Goal: Task Accomplishment & Management: Manage account settings

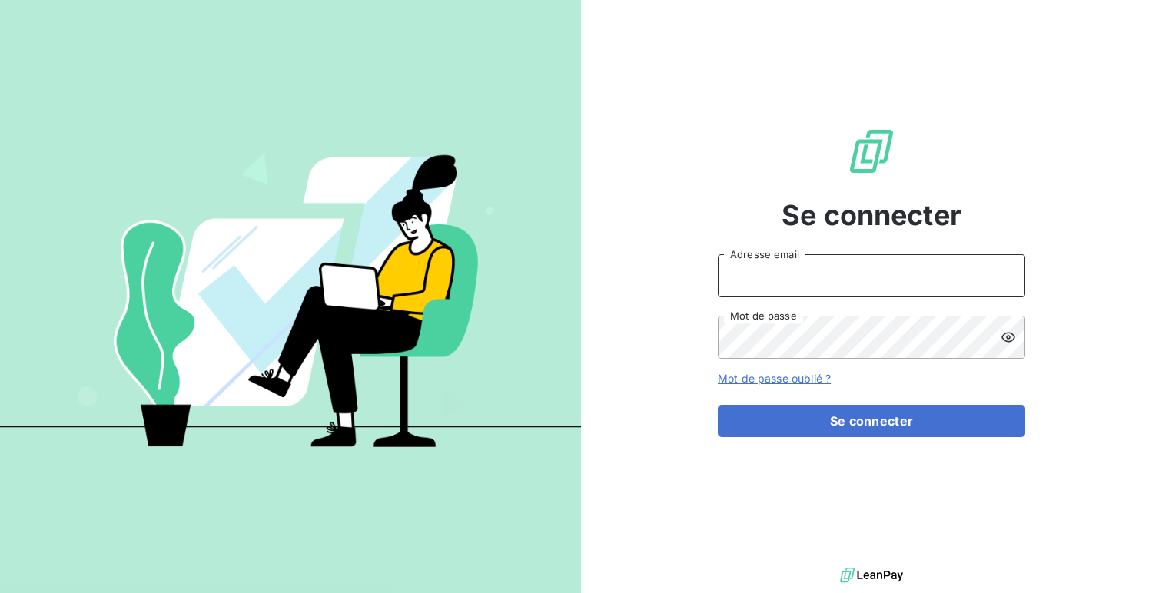
click at [788, 279] on input "Adresse email" at bounding box center [871, 275] width 307 height 43
type input "admin@isolectra"
click at [718, 405] on button "Se connecter" at bounding box center [871, 421] width 307 height 32
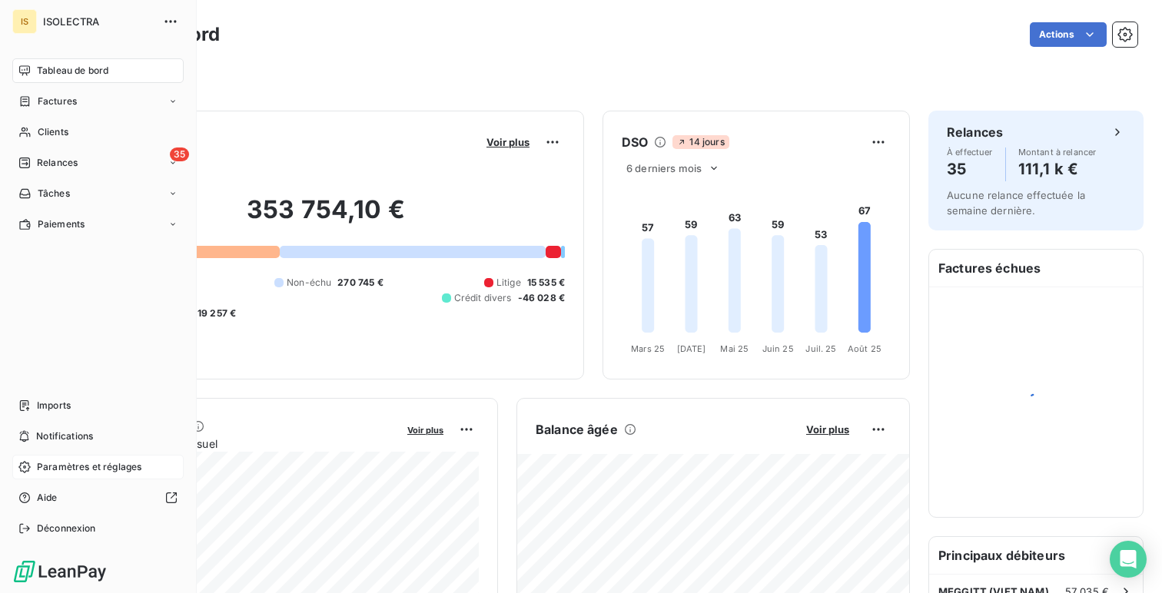
click at [73, 460] on span "Paramètres et réglages" at bounding box center [89, 467] width 105 height 14
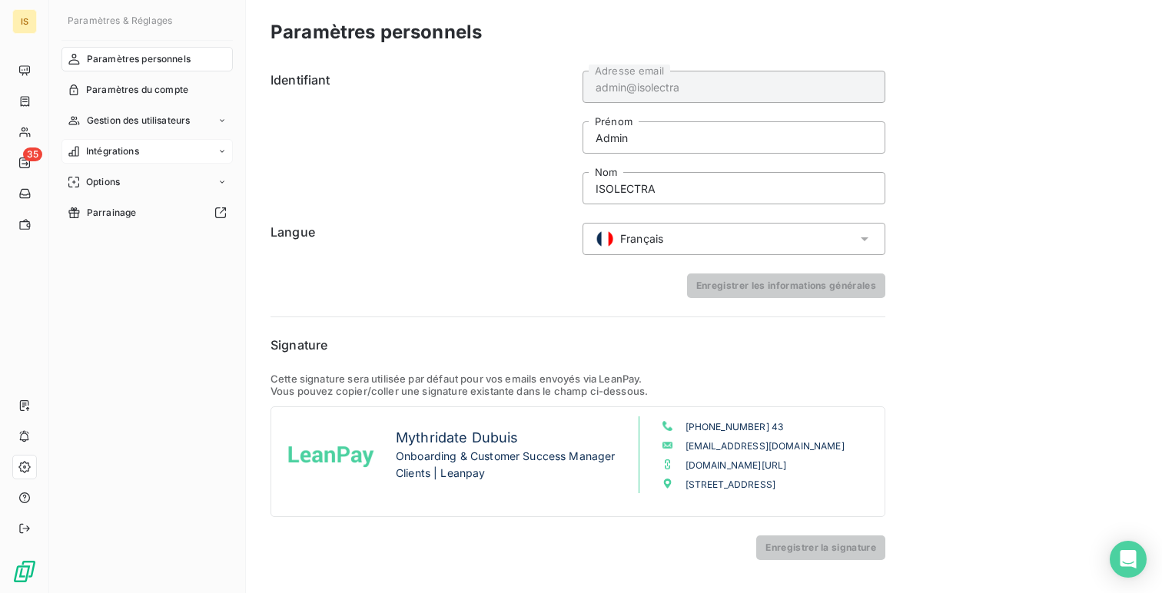
click at [133, 141] on div "Intégrations" at bounding box center [146, 151] width 171 height 25
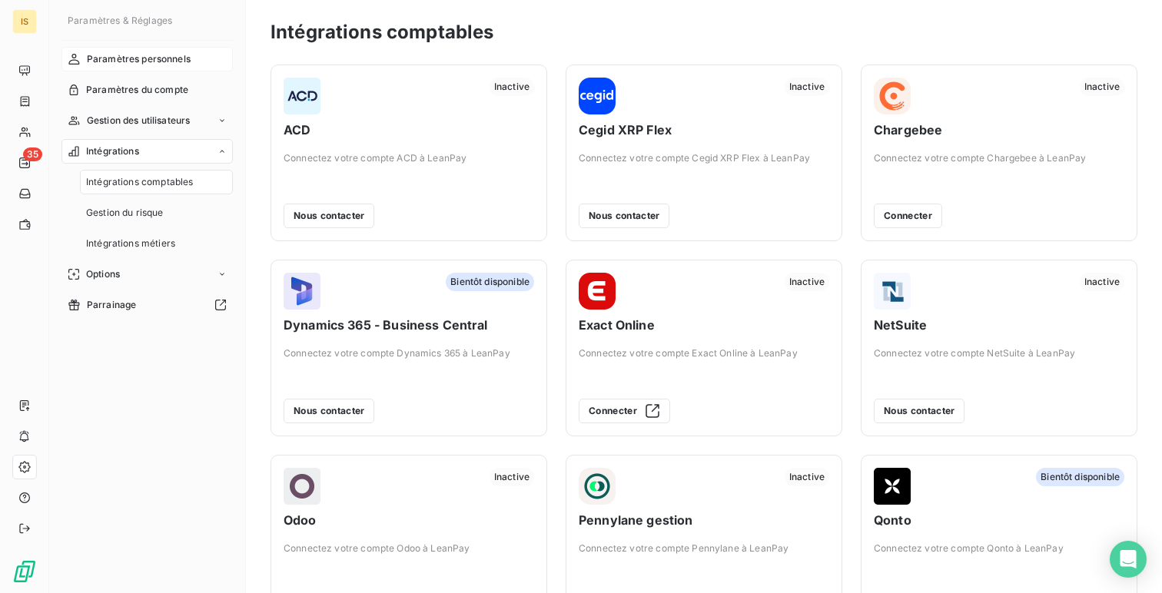
click at [144, 67] on div "Paramètres personnels" at bounding box center [146, 59] width 171 height 25
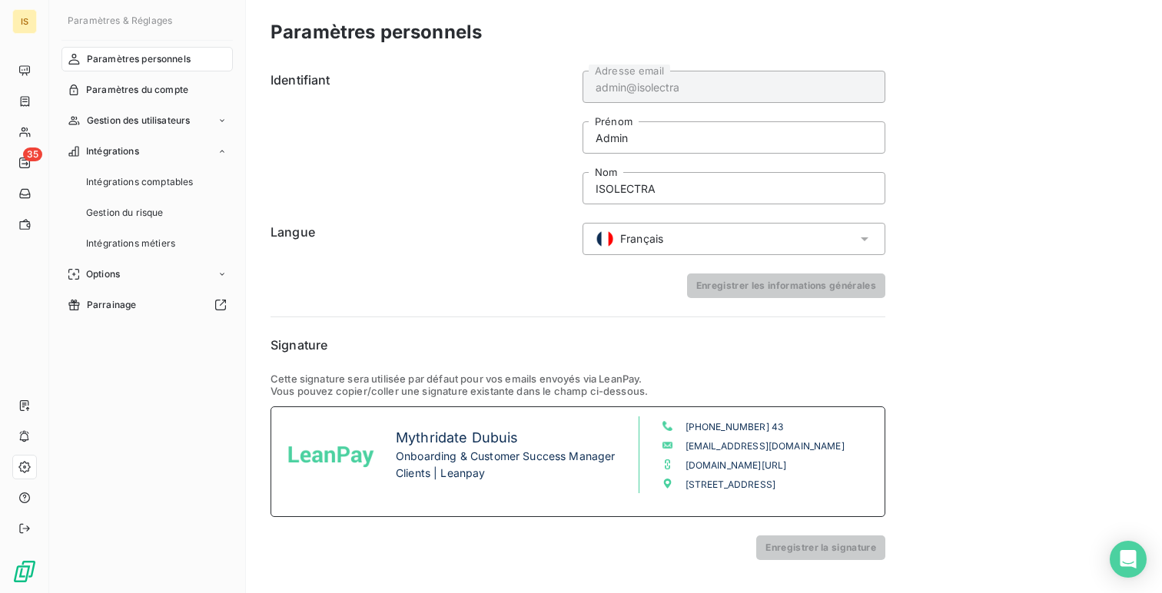
drag, startPoint x: 839, startPoint y: 490, endPoint x: 297, endPoint y: 368, distance: 555.2
click at [297, 368] on form "Signature Cette signature sera utilisée par défaut pour vos emails envoyés via …" at bounding box center [578, 448] width 615 height 224
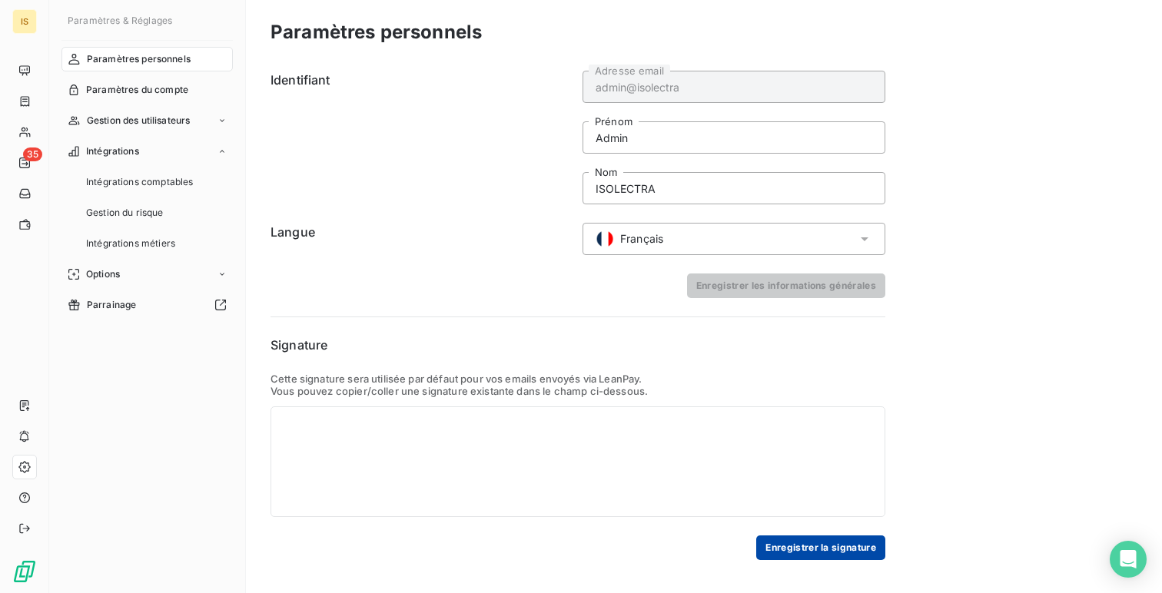
click at [818, 539] on button "Enregistrer la signature" at bounding box center [820, 548] width 129 height 25
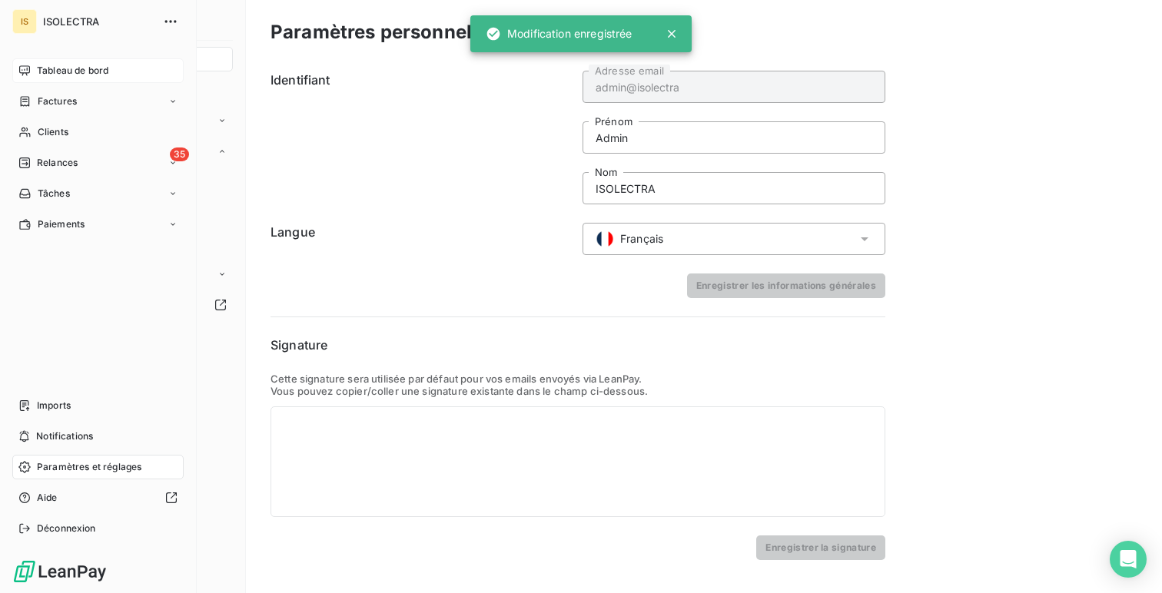
click at [45, 59] on div "Tableau de bord" at bounding box center [97, 70] width 171 height 25
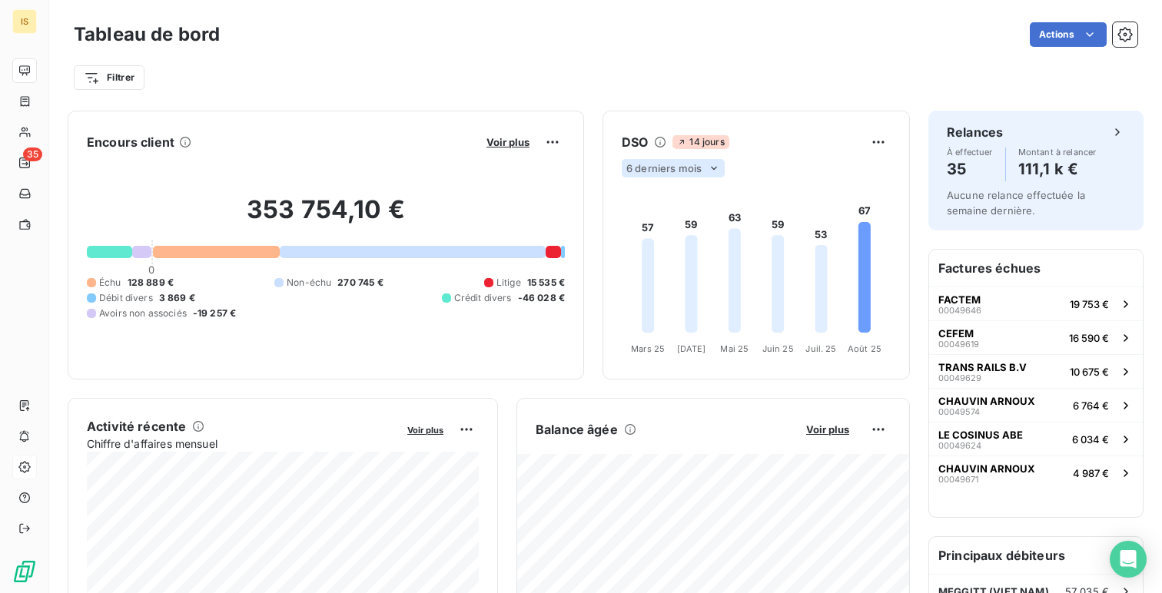
click at [680, 160] on div "6 derniers mois" at bounding box center [673, 168] width 103 height 18
click at [671, 218] on li "12" at bounding box center [675, 228] width 101 height 28
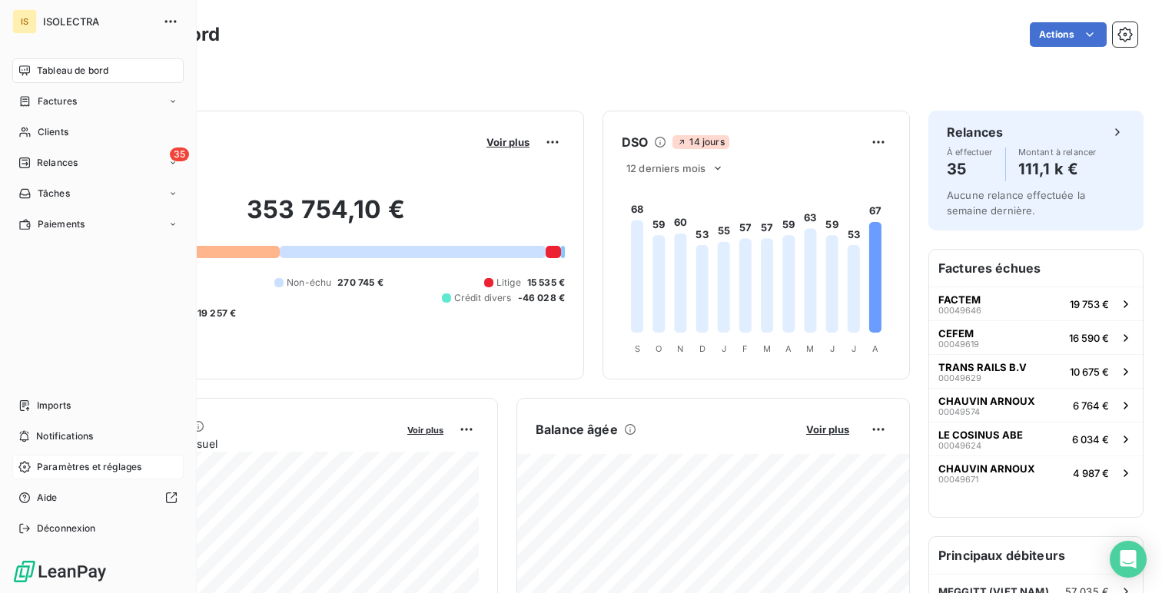
click at [43, 68] on span "Tableau de bord" at bounding box center [72, 71] width 71 height 14
